Goal: Transaction & Acquisition: Purchase product/service

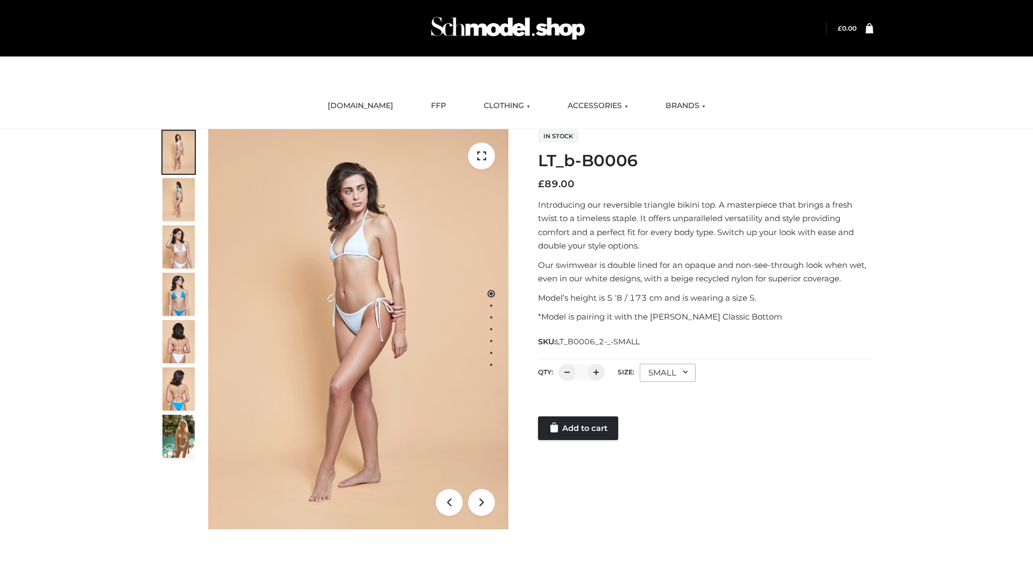
click at [579, 428] on link "Add to cart" at bounding box center [578, 429] width 80 height 24
